Goal: Information Seeking & Learning: Learn about a topic

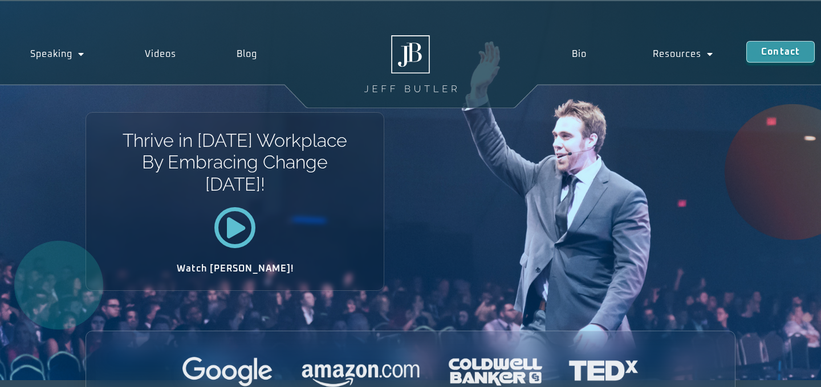
scroll to position [1179, 0]
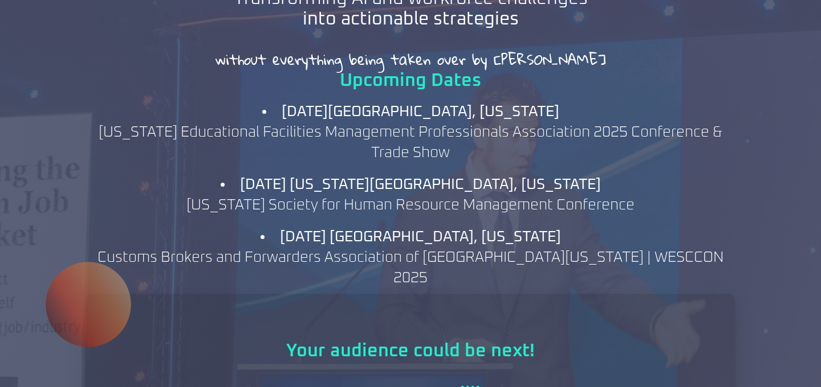
click at [684, 71] on div "Upcoming Dates [DATE] [GEOGRAPHIC_DATA], [US_STATE] [US_STATE] Educational Faci…" at bounding box center [410, 180] width 650 height 228
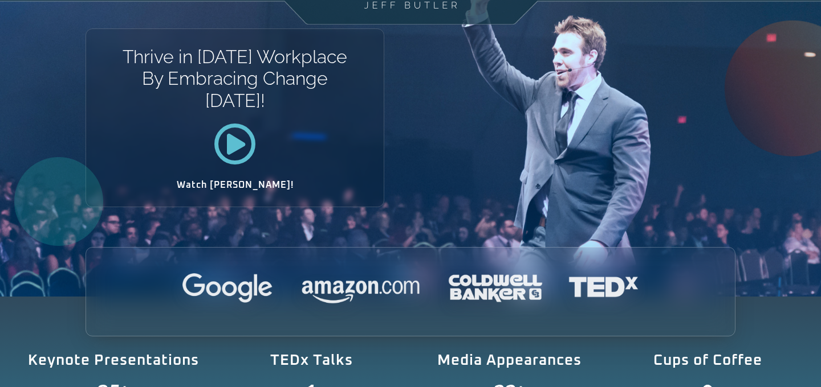
scroll to position [0, 0]
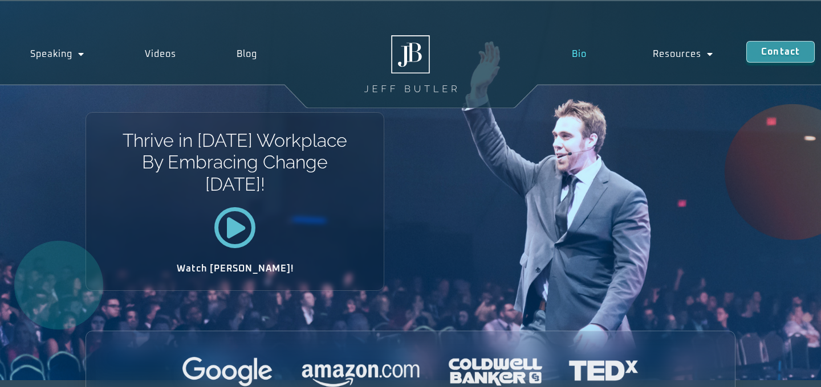
click at [577, 61] on link "Bio" at bounding box center [579, 54] width 81 height 26
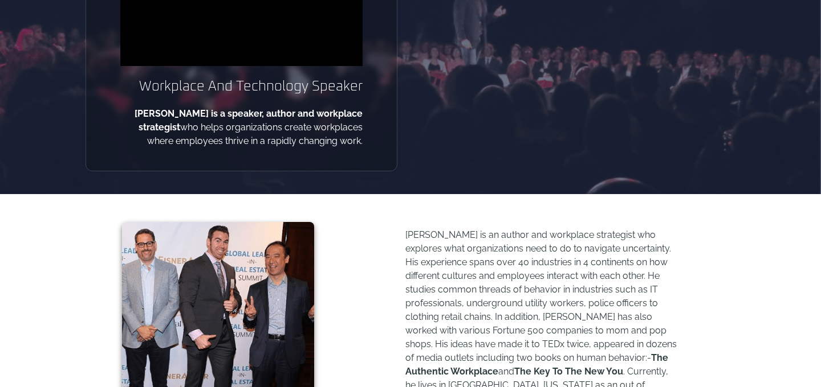
scroll to position [266, 0]
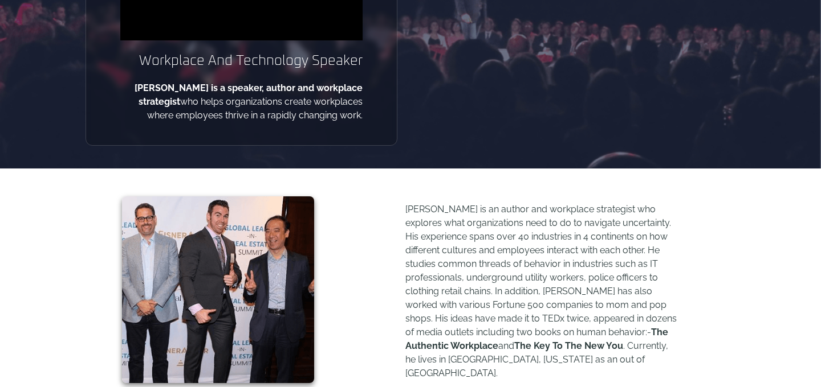
click at [407, 209] on p "[PERSON_NAME] is an author and workplace strategist who explores what organizat…" at bounding box center [541, 292] width 273 height 178
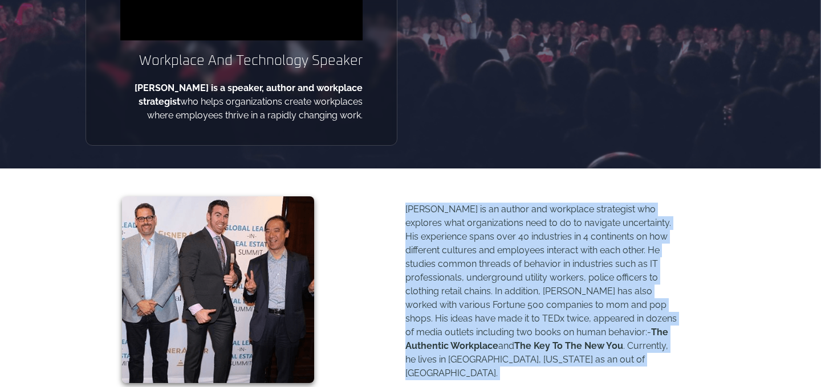
click at [407, 209] on p "[PERSON_NAME] is an author and workplace strategist who explores what organizat…" at bounding box center [541, 292] width 273 height 178
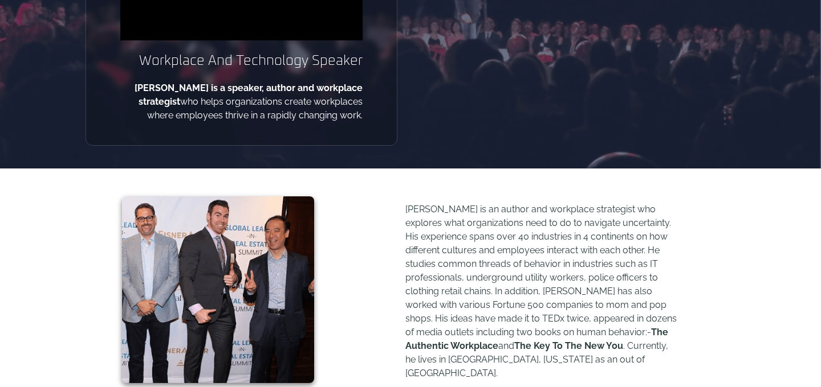
drag, startPoint x: 123, startPoint y: 87, endPoint x: 136, endPoint y: 68, distance: 22.9
click at [132, 75] on div "About [PERSON_NAME] And Technology Speaker [PERSON_NAME] is a speaker, author a…" at bounding box center [241, 0] width 312 height 291
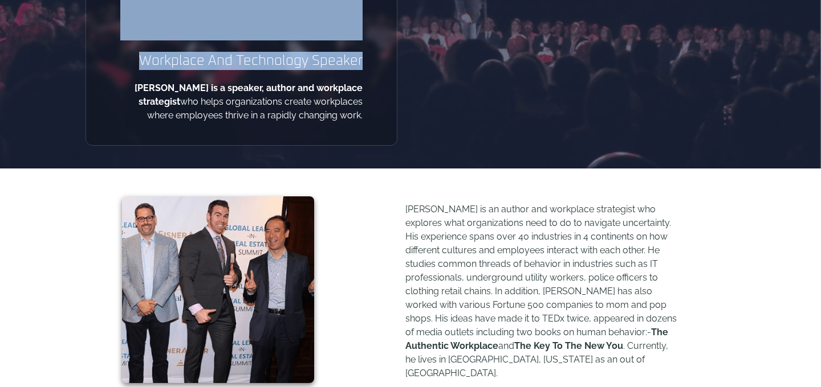
click at [125, 79] on div "About [PERSON_NAME] And Technology Speaker [PERSON_NAME] is a speaker, author a…" at bounding box center [241, 0] width 312 height 291
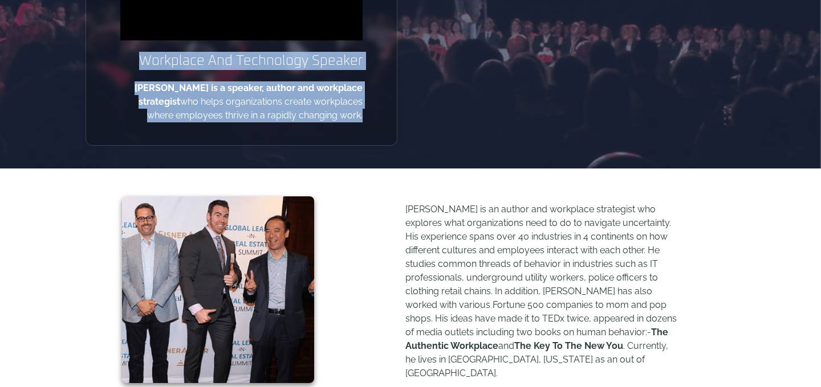
drag, startPoint x: 145, startPoint y: 62, endPoint x: 360, endPoint y: 115, distance: 221.1
click at [360, 115] on div "About [PERSON_NAME] And Technology Speaker [PERSON_NAME] is a speaker, author a…" at bounding box center [241, 0] width 312 height 291
copy div "Workplace And Technology Speaker [PERSON_NAME] is a speaker, author and workpla…"
